Goal: Task Accomplishment & Management: Manage account settings

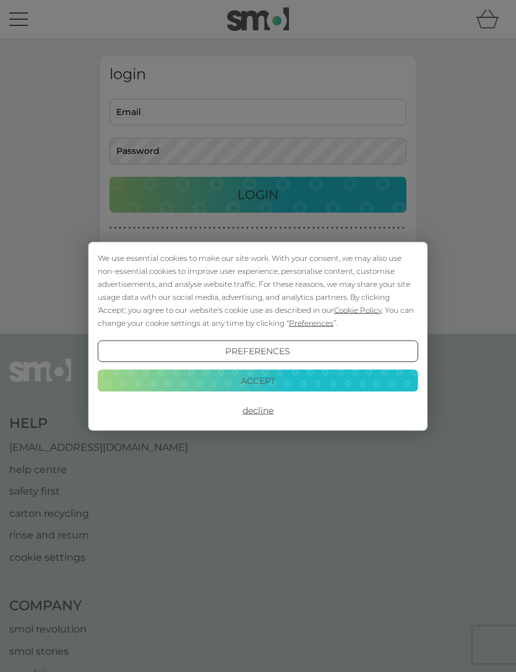
click at [236, 374] on button "Accept" at bounding box center [258, 381] width 320 height 22
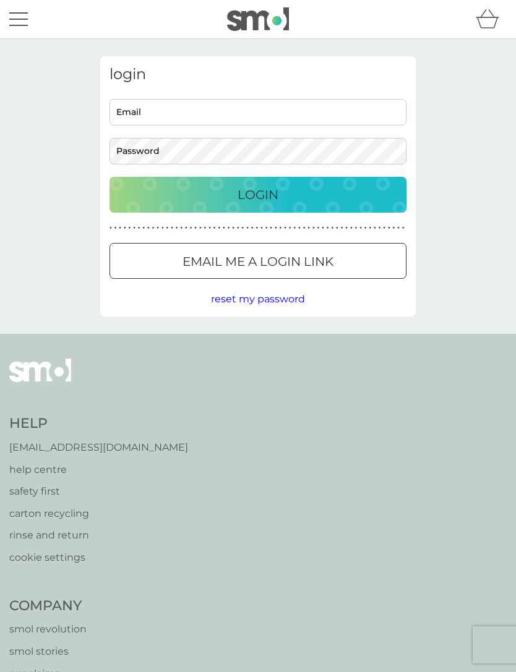
click at [124, 114] on input "Email" at bounding box center [258, 112] width 297 height 27
type input "[EMAIL_ADDRESS][PERSON_NAME][DOMAIN_NAME]"
click at [258, 194] on button "Login" at bounding box center [258, 195] width 297 height 36
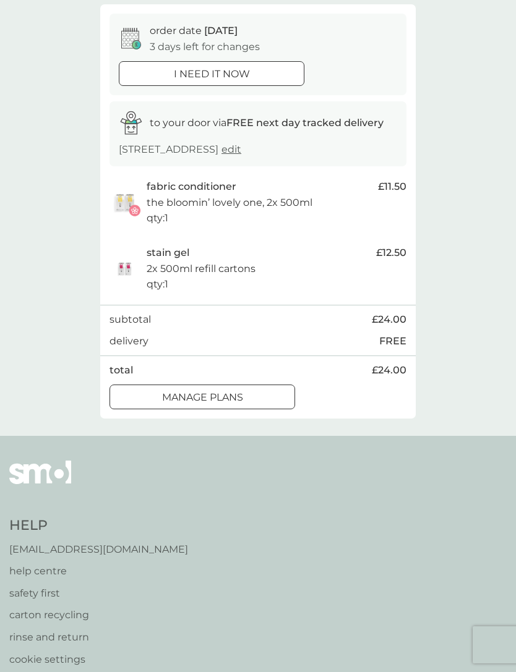
scroll to position [69, 0]
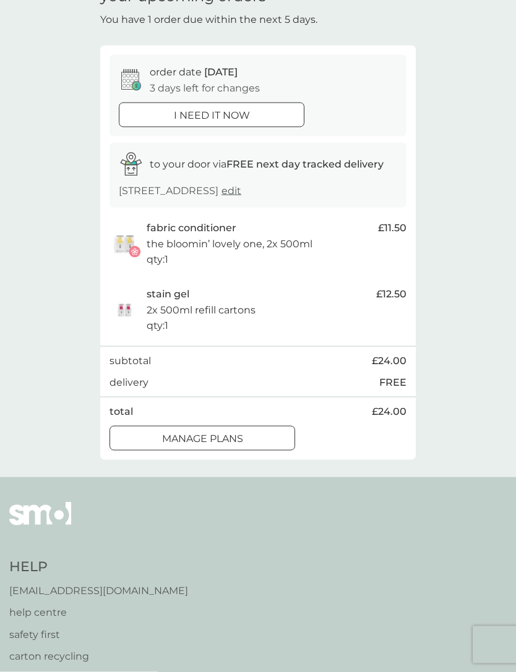
click at [192, 432] on div at bounding box center [202, 438] width 45 height 13
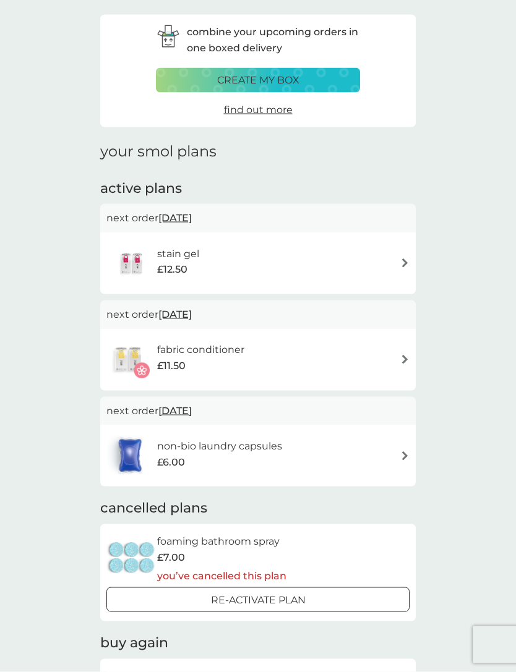
scroll to position [41, 0]
click at [403, 259] on img at bounding box center [404, 263] width 9 height 9
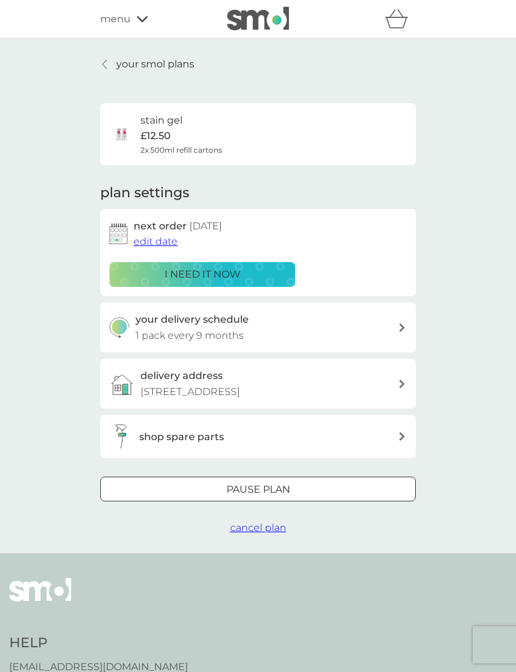
click at [230, 484] on p "Pause plan" at bounding box center [258, 490] width 64 height 16
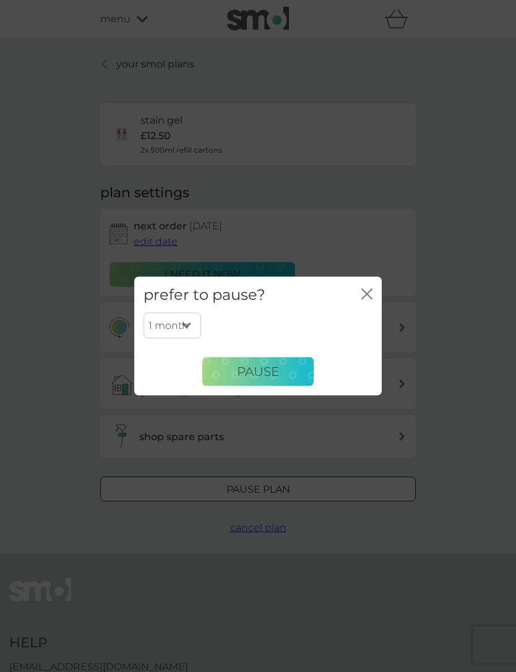
click at [184, 339] on select "1 month 2 months 3 months 4 months 5 months 6 months" at bounding box center [173, 326] width 58 height 26
click at [164, 339] on select "1 month 2 months 3 months 4 months 5 months 6 months" at bounding box center [173, 326] width 58 height 26
select select "3"
click at [253, 379] on span "Pause" at bounding box center [258, 371] width 42 height 15
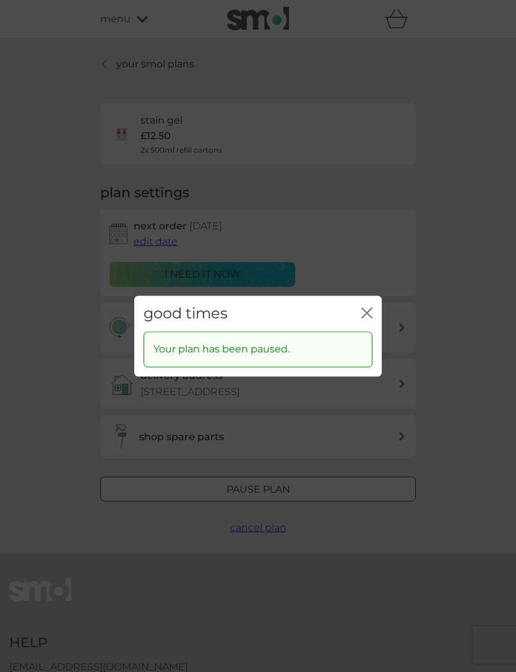
click at [370, 319] on icon "close" at bounding box center [366, 312] width 11 height 11
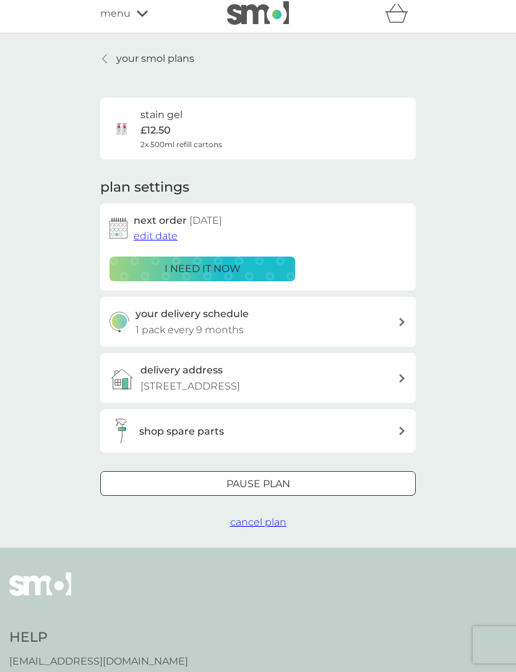
scroll to position [4, 0]
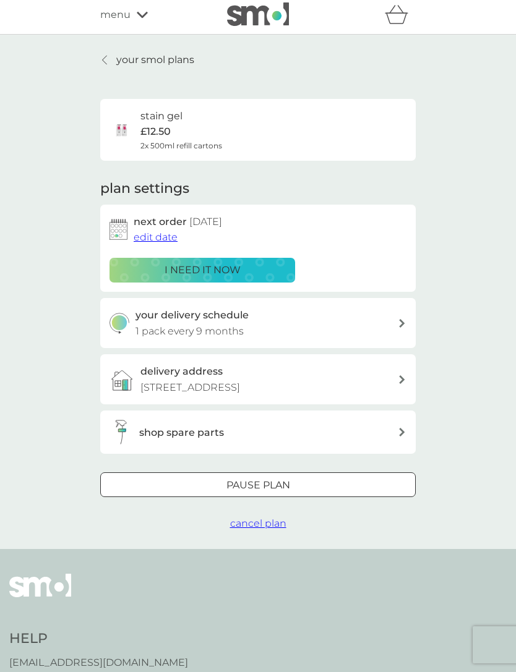
click at [402, 321] on icon at bounding box center [402, 323] width 6 height 9
select select "8"
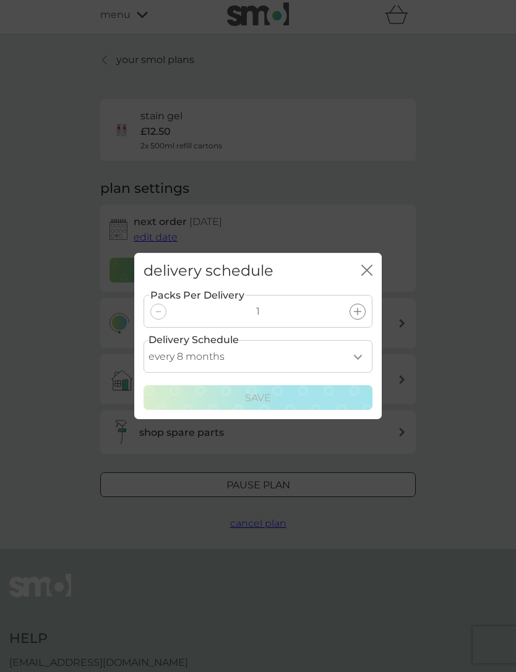
click at [371, 280] on div "close" at bounding box center [366, 271] width 11 height 18
click at [362, 275] on icon "close" at bounding box center [364, 270] width 5 height 10
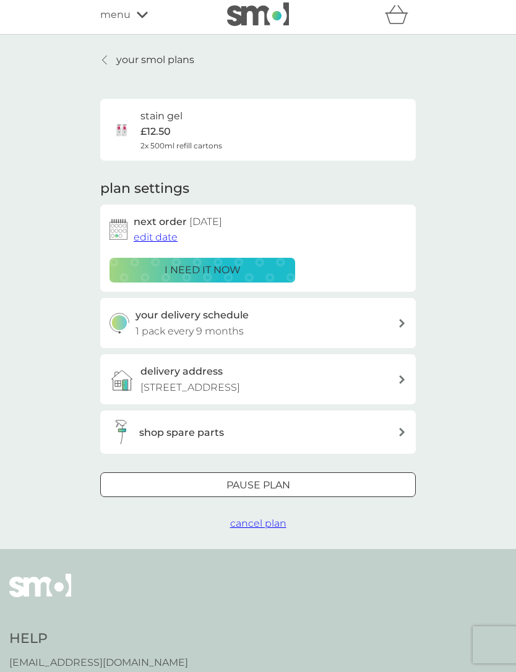
click at [207, 133] on div "stain gel £12.50 2x 500ml refill cartons" at bounding box center [181, 129] width 82 height 43
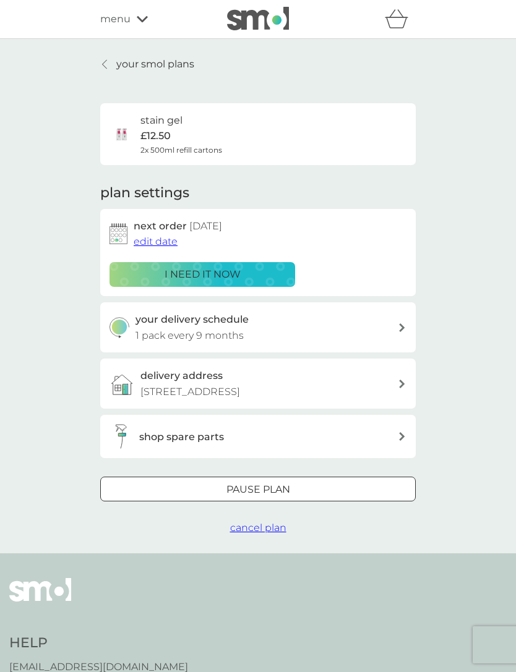
scroll to position [24, 0]
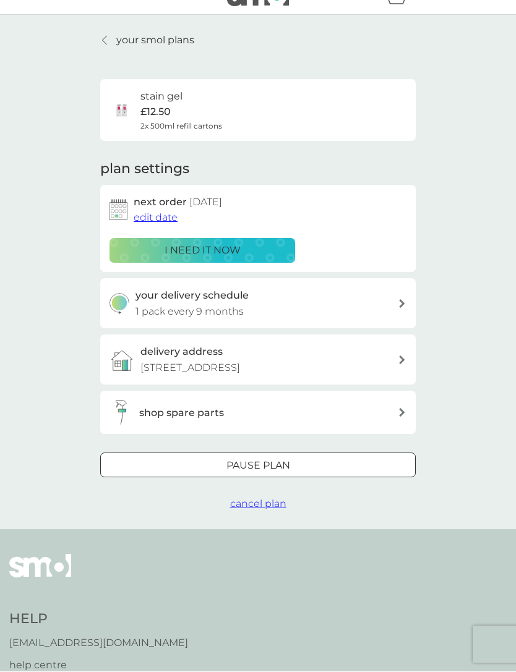
click at [163, 110] on p "£12.50" at bounding box center [155, 113] width 30 height 16
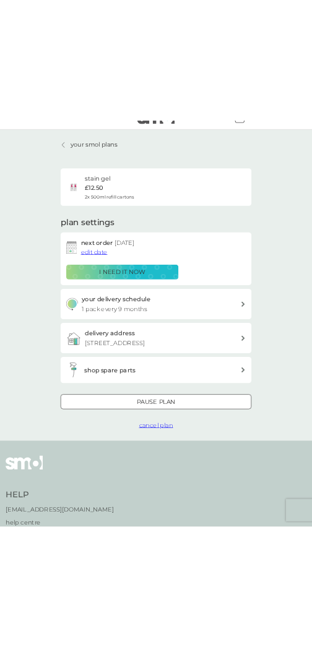
scroll to position [0, 0]
